Goal: Task Accomplishment & Management: Use online tool/utility

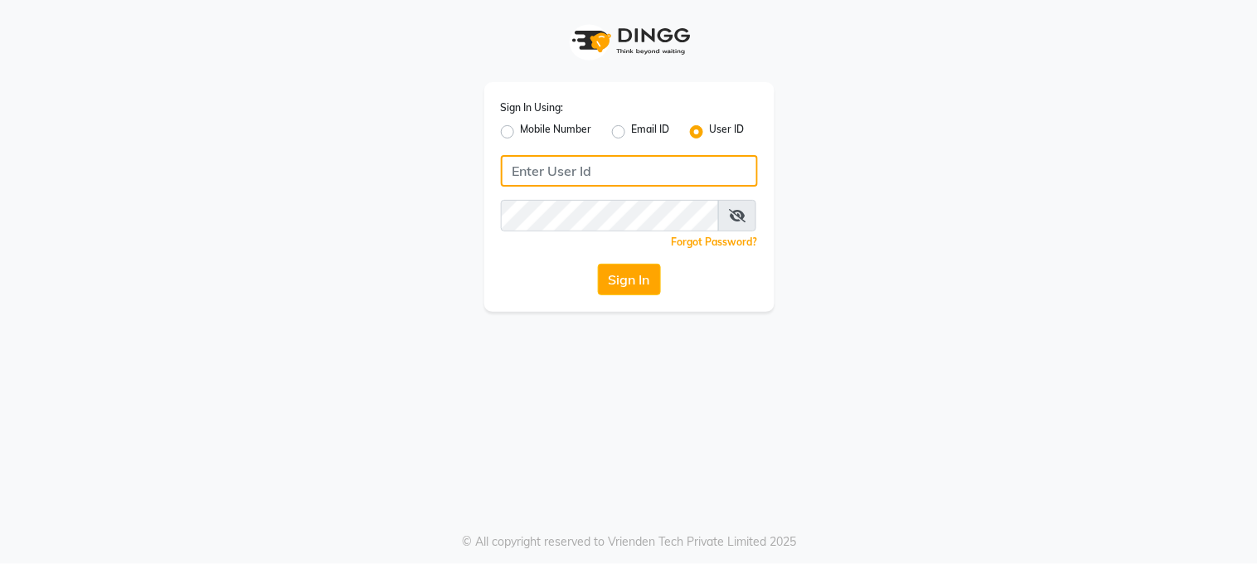
click at [512, 169] on input "Username" at bounding box center [629, 171] width 257 height 32
type input "marias"
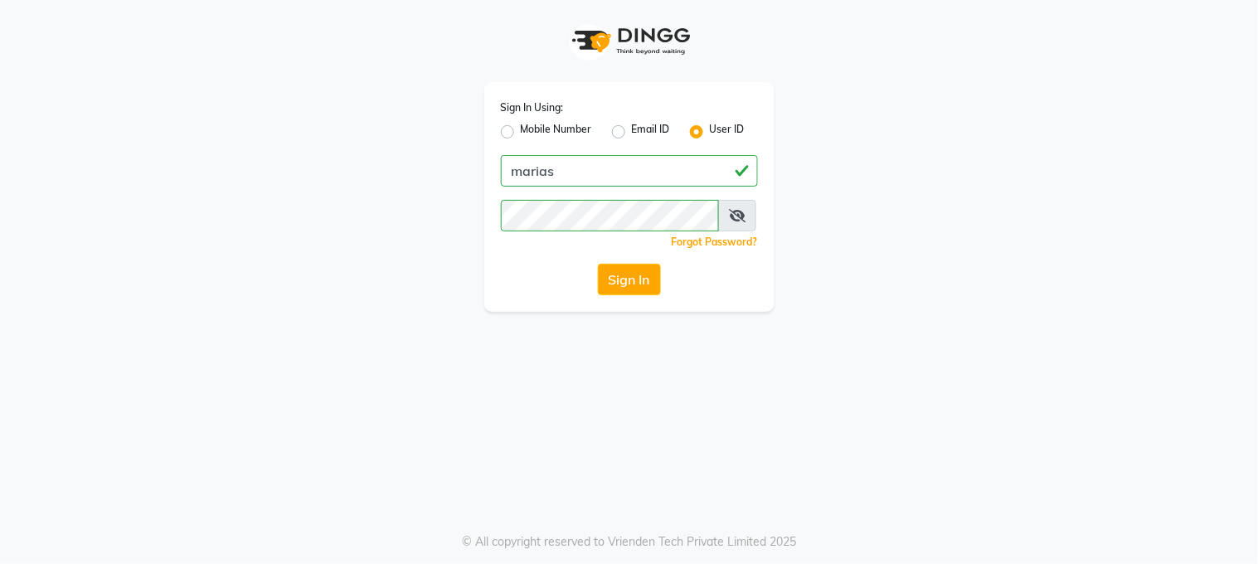
click at [627, 278] on button "Sign In" at bounding box center [629, 280] width 63 height 32
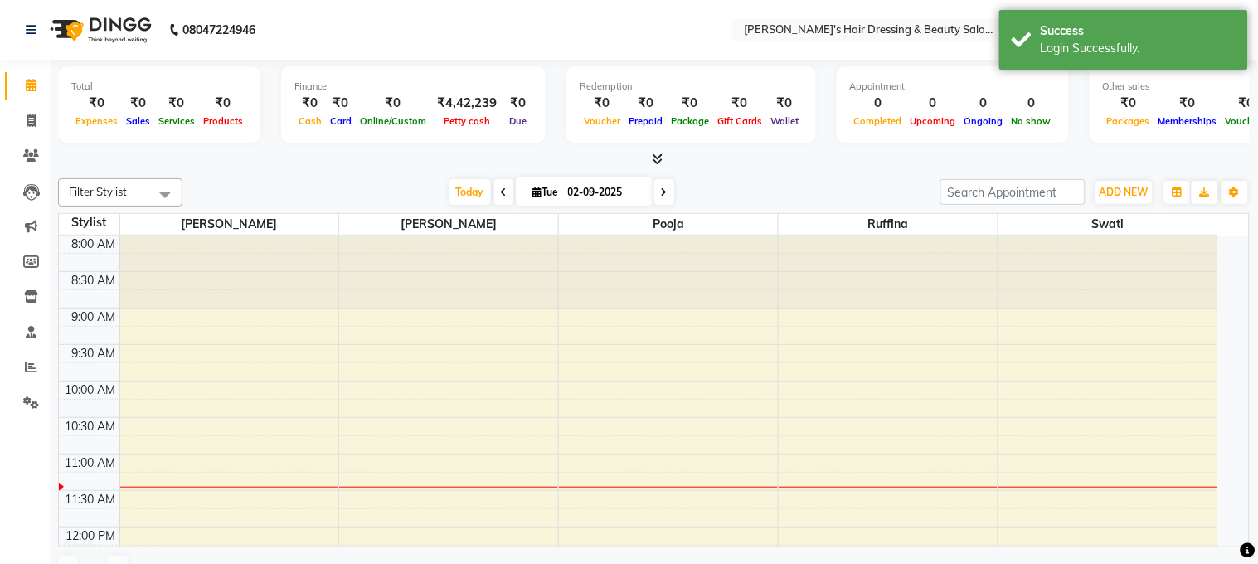
select select "en"
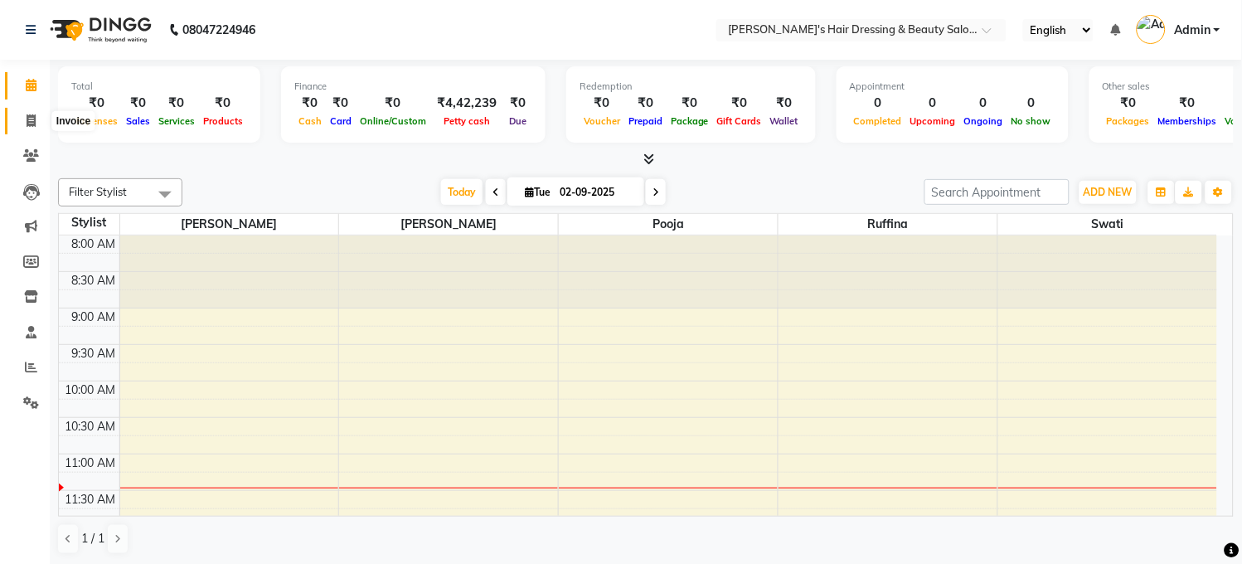
click at [27, 121] on icon at bounding box center [31, 120] width 9 height 12
select select "service"
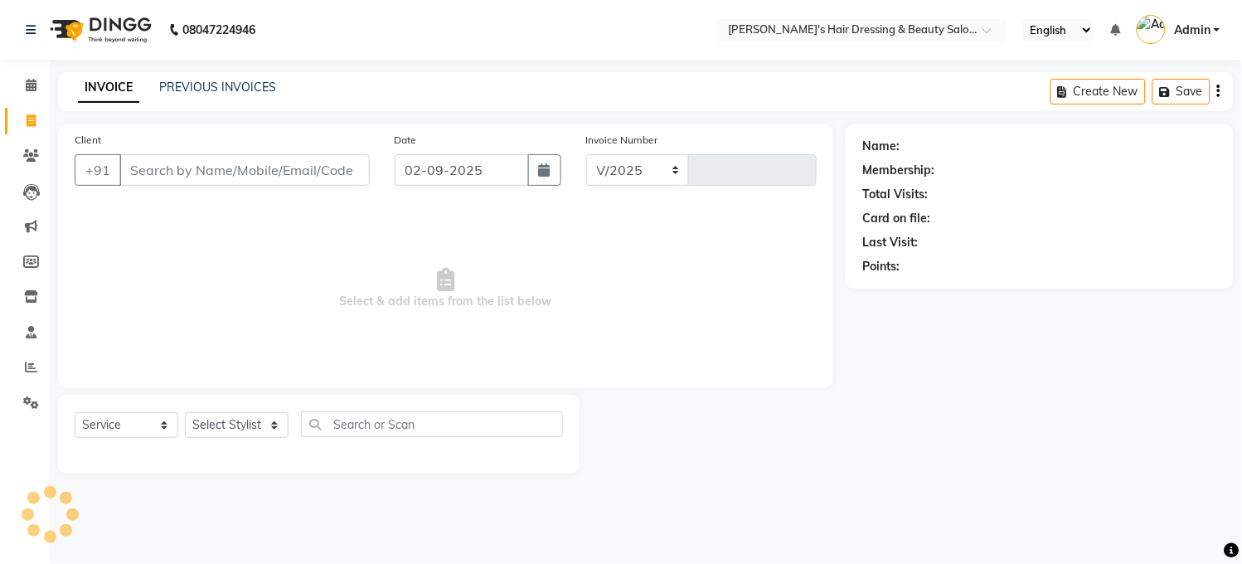
select select "4981"
type input "0201"
